Goal: Task Accomplishment & Management: Complete application form

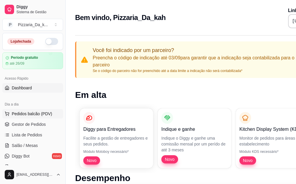
click at [51, 117] on button "Pedidos balcão (PDV)" at bounding box center [32, 113] width 61 height 9
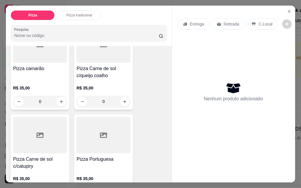
scroll to position [343, 0]
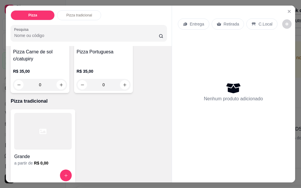
click at [76, 14] on p "Pizza tradicional" at bounding box center [79, 15] width 26 height 5
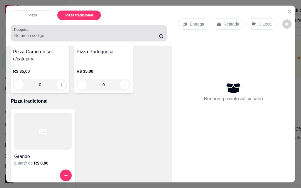
scroll to position [15, 0]
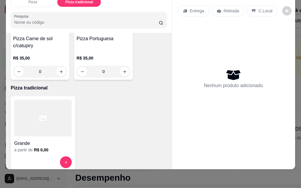
click at [128, 66] on div "0" at bounding box center [103, 72] width 54 height 12
click at [130, 96] on div "Grande a partir de R$ 0,00" at bounding box center [89, 133] width 156 height 75
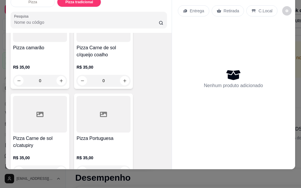
scroll to position [0, 0]
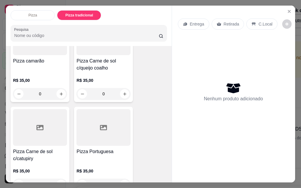
click at [92, 12] on div "Pizza tradicional" at bounding box center [79, 15] width 44 height 10
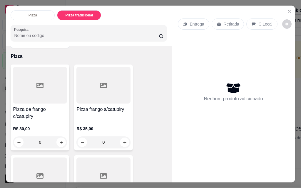
drag, startPoint x: 98, startPoint y: 80, endPoint x: 133, endPoint y: 54, distance: 43.5
click at [133, 54] on p "Pizza" at bounding box center [89, 56] width 156 height 7
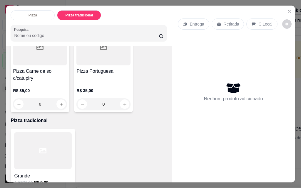
scroll to position [343, 0]
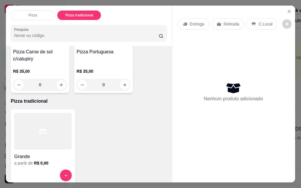
click at [36, 117] on div at bounding box center [43, 131] width 58 height 37
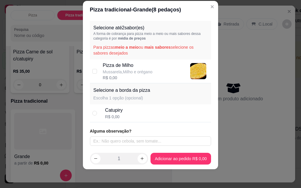
scroll to position [0, 0]
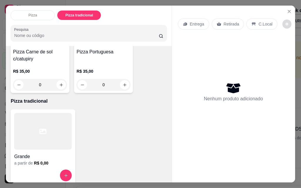
click at [285, 22] on icon "decrease-product-quantity" at bounding box center [287, 24] width 4 height 4
click at [235, 23] on p "Retirada" at bounding box center [232, 24] width 16 height 6
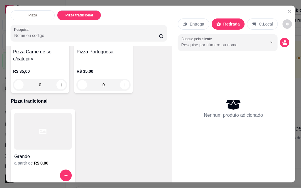
click at [193, 22] on p "Entrega" at bounding box center [197, 24] width 14 height 6
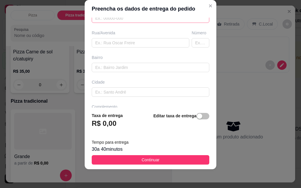
scroll to position [108, 0]
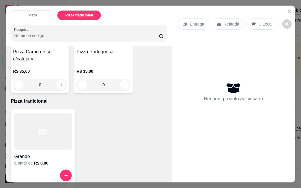
click at [251, 22] on icon at bounding box center [253, 24] width 5 height 5
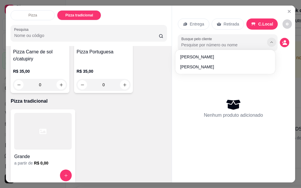
click at [269, 42] on icon "Show suggestions" at bounding box center [271, 42] width 5 height 5
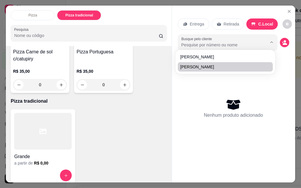
click at [224, 79] on div "Nenhum produto adicionado" at bounding box center [233, 108] width 111 height 115
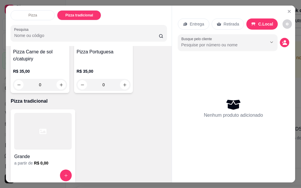
click at [229, 24] on p "Retirada" at bounding box center [232, 24] width 16 height 6
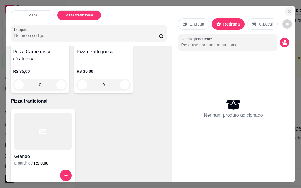
click at [284, 10] on button "Close" at bounding box center [288, 11] width 9 height 9
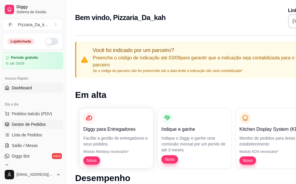
click at [48, 122] on link "Gestor de Pedidos" at bounding box center [32, 124] width 61 height 9
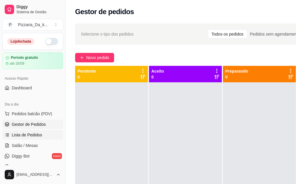
click at [33, 136] on span "Lista de Pedidos" at bounding box center [27, 135] width 31 height 6
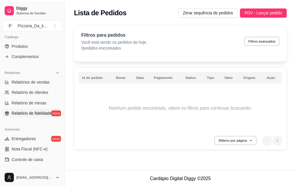
scroll to position [176, 0]
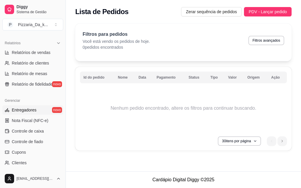
click at [34, 111] on span "Entregadores" at bounding box center [24, 110] width 25 height 6
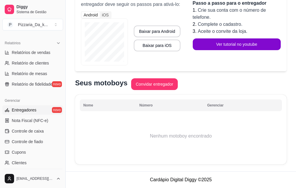
scroll to position [234, 0]
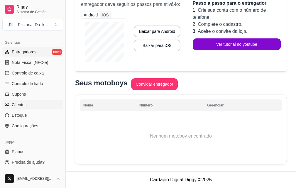
click at [49, 105] on link "Clientes" at bounding box center [32, 104] width 61 height 9
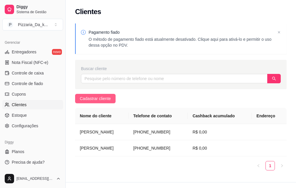
click at [91, 98] on span "Cadastrar cliente" at bounding box center [95, 98] width 31 height 6
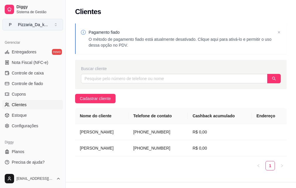
click at [35, 22] on button "P Pizzaria_Da_k ..." at bounding box center [32, 25] width 61 height 12
